Goal: Task Accomplishment & Management: Manage account settings

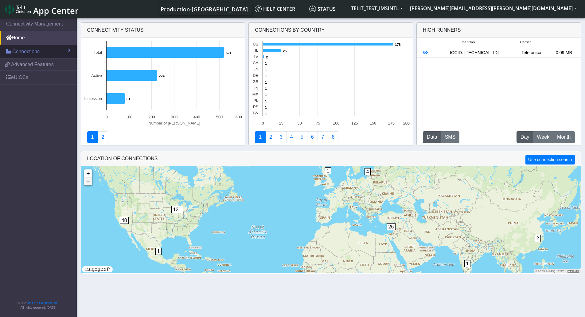
click at [70, 49] on span at bounding box center [69, 50] width 2 height 5
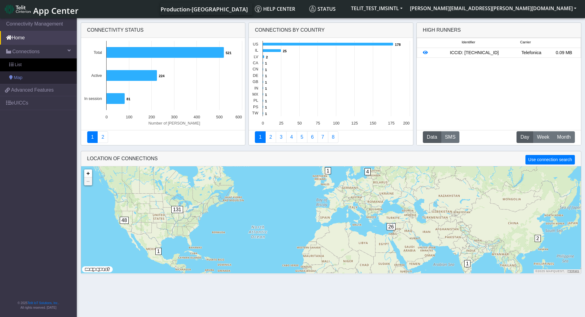
click at [12, 74] on link "Map" at bounding box center [38, 77] width 77 height 13
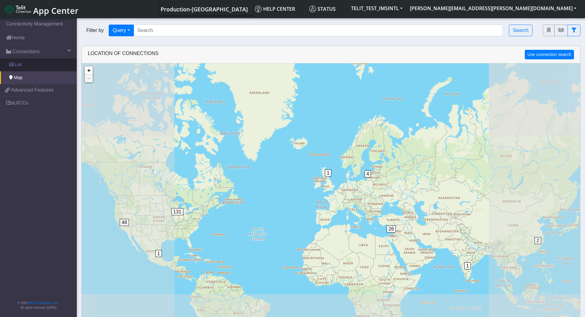
click at [13, 66] on span at bounding box center [11, 64] width 4 height 4
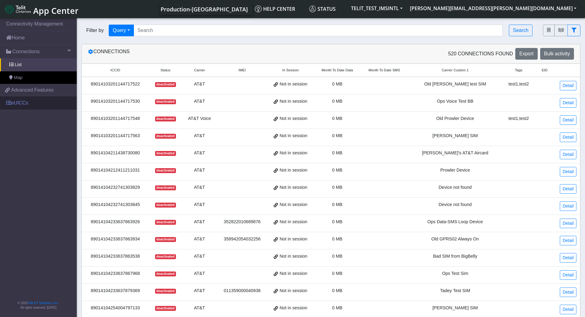
click at [14, 104] on link "eUICCs" at bounding box center [38, 103] width 77 height 14
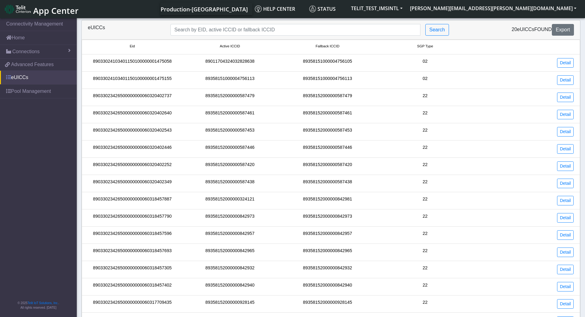
click at [8, 78] on span at bounding box center [8, 77] width 5 height 5
click at [10, 92] on span at bounding box center [8, 91] width 5 height 5
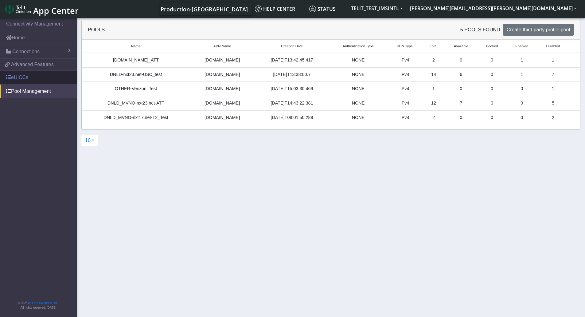
click at [9, 78] on span at bounding box center [8, 77] width 5 height 5
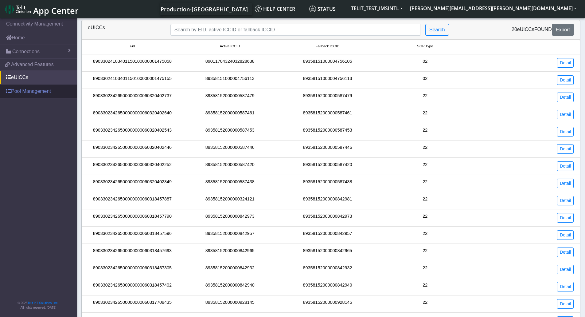
click at [10, 91] on span at bounding box center [8, 91] width 5 height 5
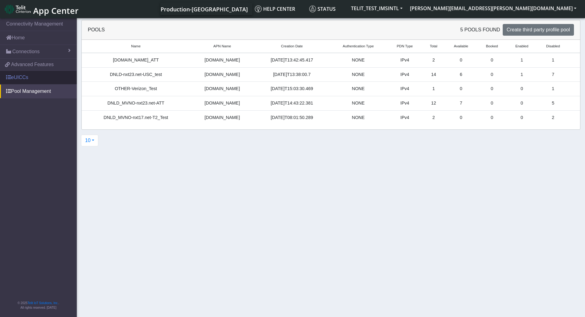
click at [10, 79] on span at bounding box center [8, 77] width 5 height 5
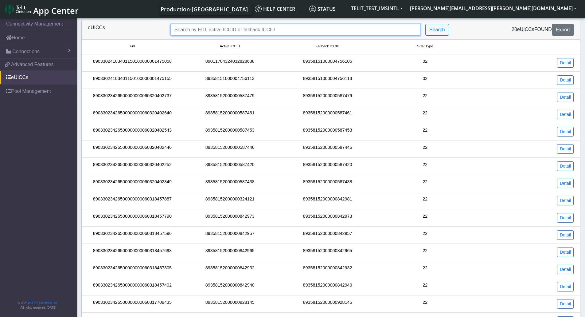
click at [249, 28] on input "Search..." at bounding box center [296, 30] width 250 height 12
type input "9"
type input "89358152000000928103"
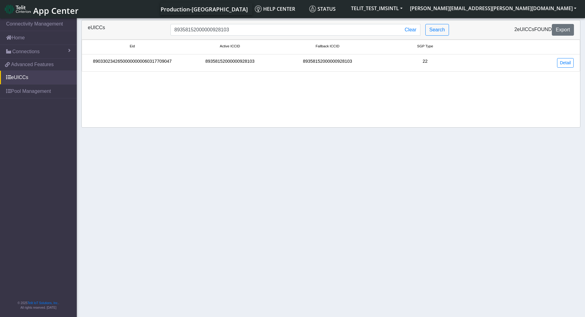
click at [156, 60] on div "89033023426500000000060317709047" at bounding box center [133, 63] width 98 height 10
click at [227, 60] on div "89358152000000928103" at bounding box center [230, 63] width 98 height 10
drag, startPoint x: 247, startPoint y: 30, endPoint x: 150, endPoint y: 27, distance: 97.5
click at [150, 27] on div "eUICCs 89358152000000928103 Clear Search 2 eUICCs found Export" at bounding box center [331, 30] width 496 height 12
click at [437, 26] on button "Search" at bounding box center [438, 30] width 24 height 12
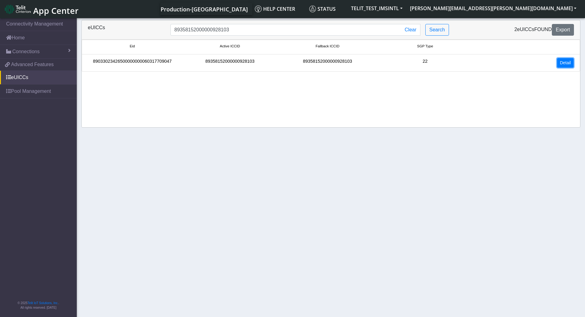
click at [565, 62] on link "Detail" at bounding box center [566, 63] width 17 height 10
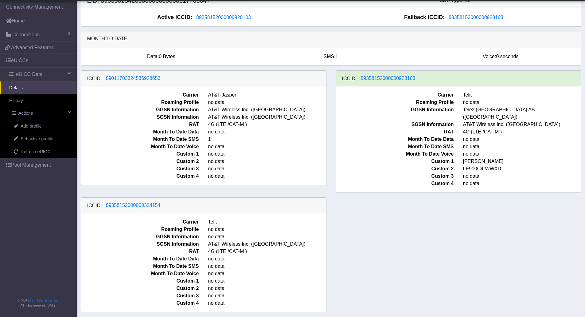
scroll to position [3, 0]
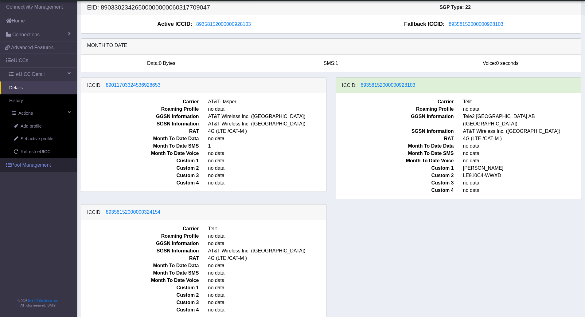
click at [10, 165] on span at bounding box center [8, 164] width 5 height 5
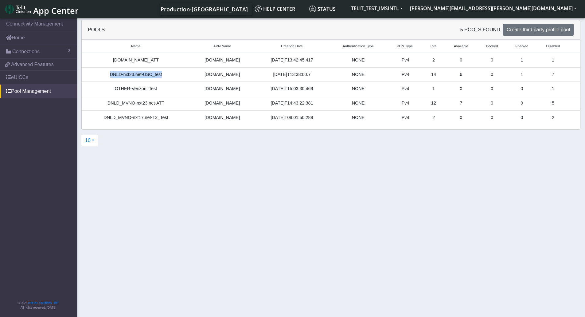
drag, startPoint x: 111, startPoint y: 73, endPoint x: 163, endPoint y: 74, distance: 52.3
click at [163, 74] on div "DNLD-nxt23.net-USC_test" at bounding box center [135, 74] width 101 height 7
click at [147, 75] on div "DNLD-nxt23.net-USC_test" at bounding box center [135, 74] width 101 height 7
click at [145, 74] on div "DNLD-nxt23.net-USC_test" at bounding box center [135, 74] width 101 height 7
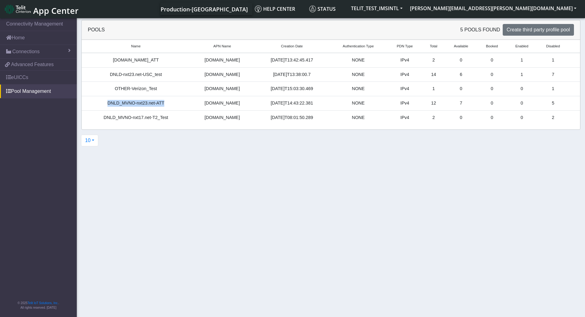
drag, startPoint x: 109, startPoint y: 103, endPoint x: 171, endPoint y: 104, distance: 62.1
click at [171, 104] on div "DNLD_MVNO-nxt23.net-ATT" at bounding box center [135, 103] width 101 height 7
click at [30, 82] on link "eUICCs" at bounding box center [38, 78] width 77 height 14
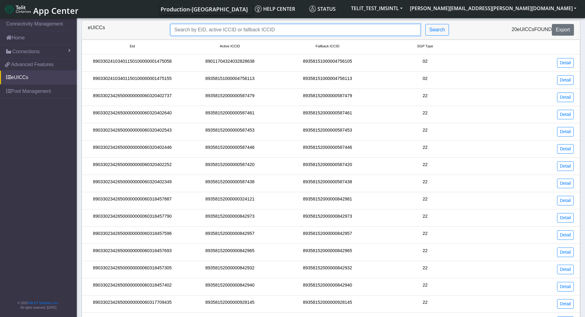
click at [301, 31] on input "Search..." at bounding box center [296, 30] width 250 height 12
paste input "00641478"
type input "00641478"
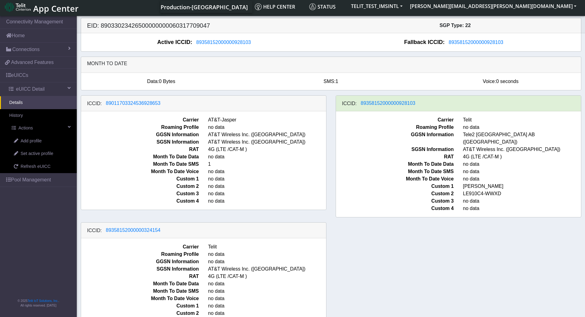
scroll to position [3, 0]
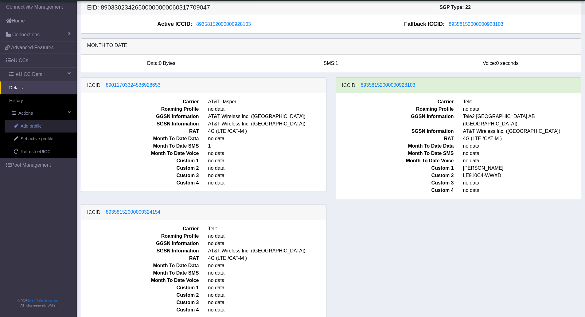
click at [47, 127] on link "Add profile" at bounding box center [41, 126] width 72 height 13
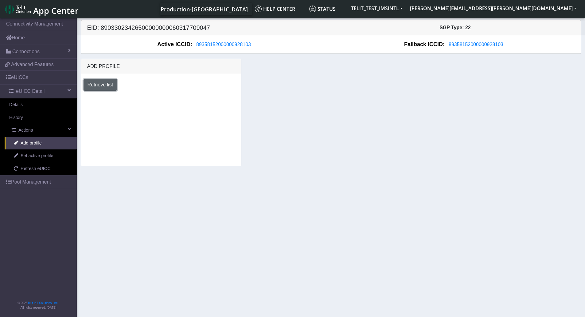
click at [112, 88] on button "Retrieve list" at bounding box center [101, 85] width 34 height 12
click at [167, 100] on select "Select profile to add [DOMAIN_NAME]_ATT DNLD-nxt23.net-USC_test OTHER-Verizon_T…" at bounding box center [127, 102] width 87 height 12
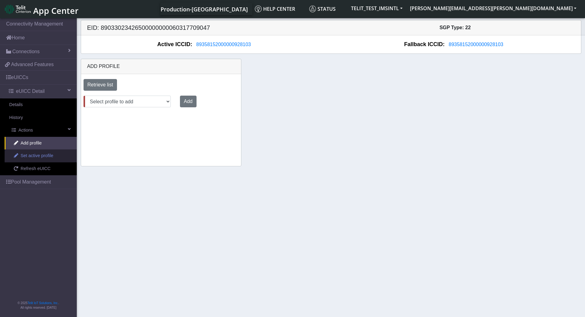
click at [35, 158] on span "Set active profile" at bounding box center [37, 155] width 33 height 7
select select
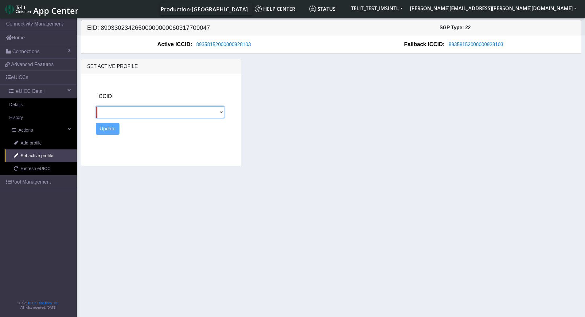
click at [221, 114] on select "89011703324536928653 89358152000000324154" at bounding box center [160, 112] width 129 height 12
click at [209, 156] on div "ICCID [TECHNICAL_ID] 89358152000000324154 Update" at bounding box center [167, 118] width 148 height 89
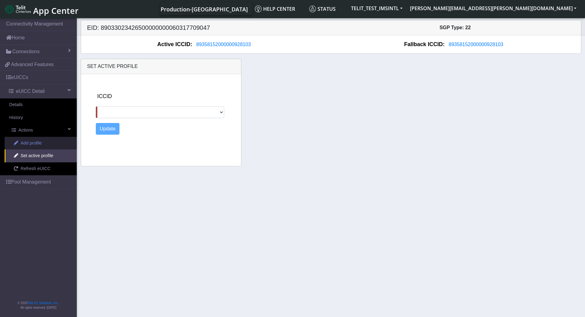
click at [30, 144] on span "Add profile" at bounding box center [31, 143] width 21 height 7
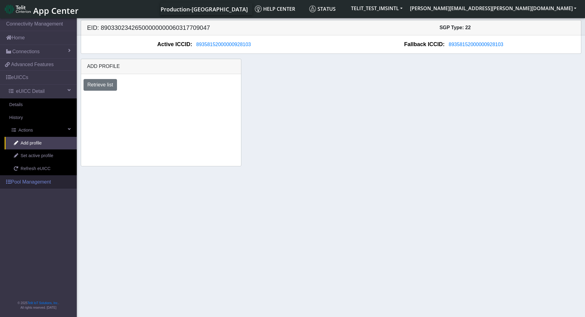
click at [22, 184] on link "Pool Management" at bounding box center [38, 182] width 77 height 14
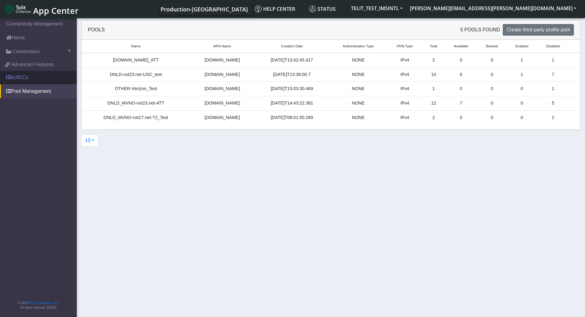
click at [20, 81] on link "eUICCs" at bounding box center [38, 78] width 77 height 14
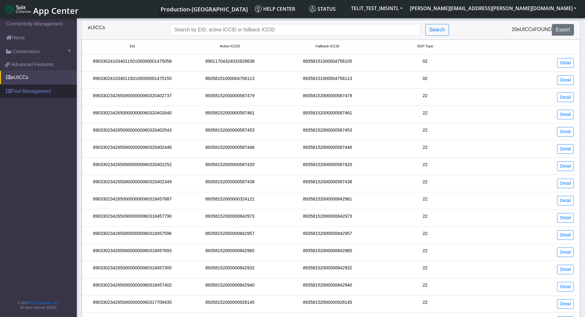
click at [20, 91] on link "Pool Management" at bounding box center [38, 92] width 77 height 14
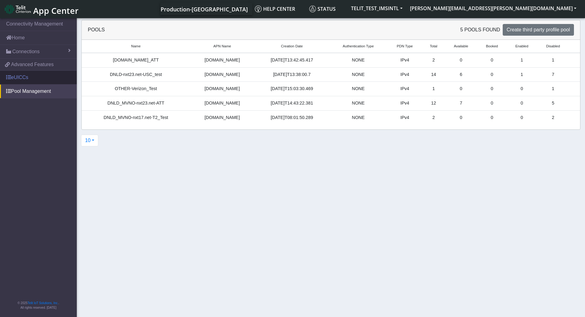
click at [10, 79] on span at bounding box center [8, 77] width 5 height 5
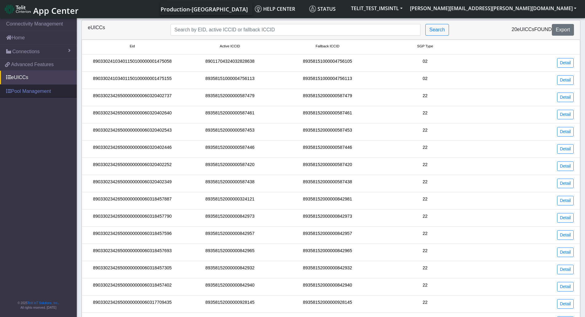
click at [11, 92] on link "Pool Management" at bounding box center [38, 92] width 77 height 14
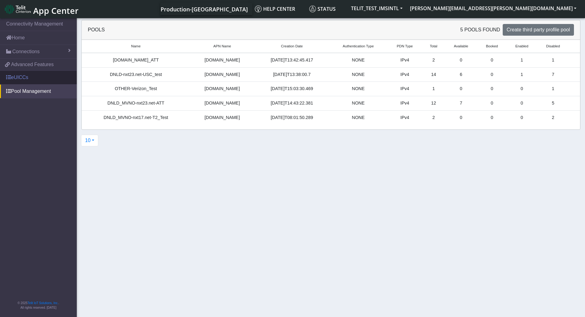
click at [6, 80] on link "eUICCs" at bounding box center [38, 78] width 77 height 14
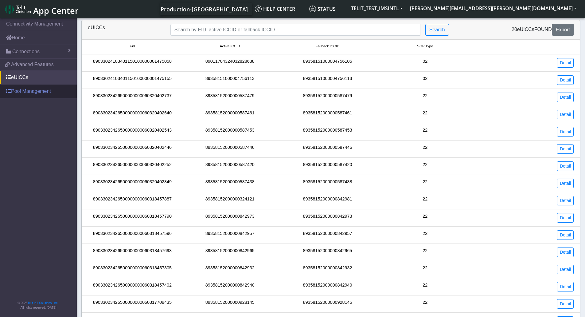
click at [9, 96] on link "Pool Management" at bounding box center [38, 92] width 77 height 14
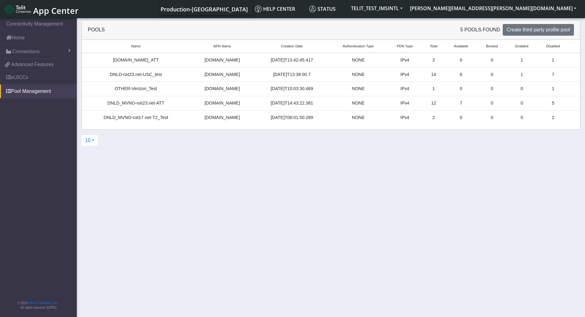
click at [32, 146] on nav "Connectivity Management Home Connections List Map 398c99ab75d3ac4dbd918771f1bc6…" at bounding box center [38, 168] width 77 height 302
click at [26, 80] on link "eUICCs" at bounding box center [38, 78] width 77 height 14
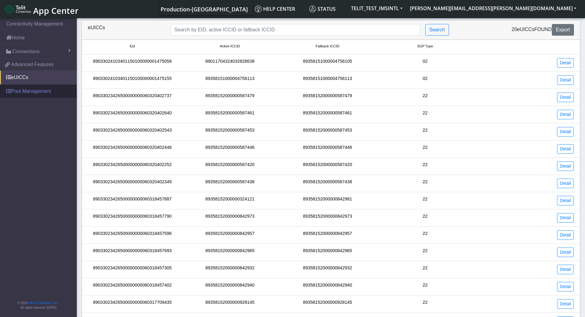
click at [35, 94] on link "Pool Management" at bounding box center [38, 92] width 77 height 14
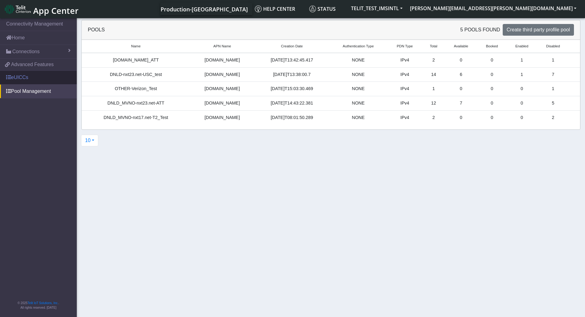
click at [44, 81] on link "eUICCs" at bounding box center [38, 78] width 77 height 14
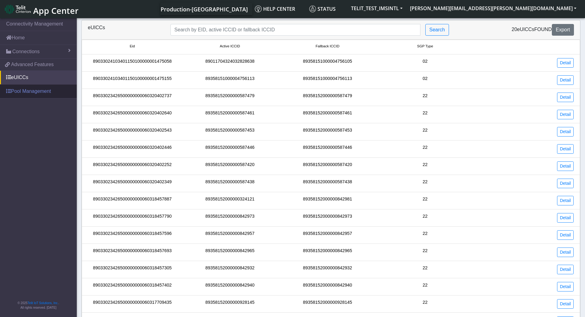
click at [37, 92] on link "Pool Management" at bounding box center [38, 92] width 77 height 14
